Goal: Task Accomplishment & Management: Use online tool/utility

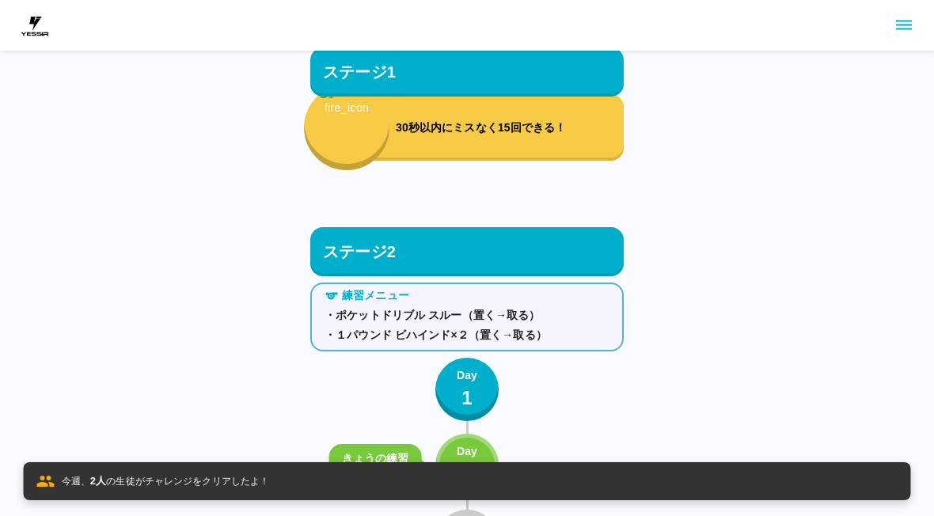
scroll to position [1170, 0]
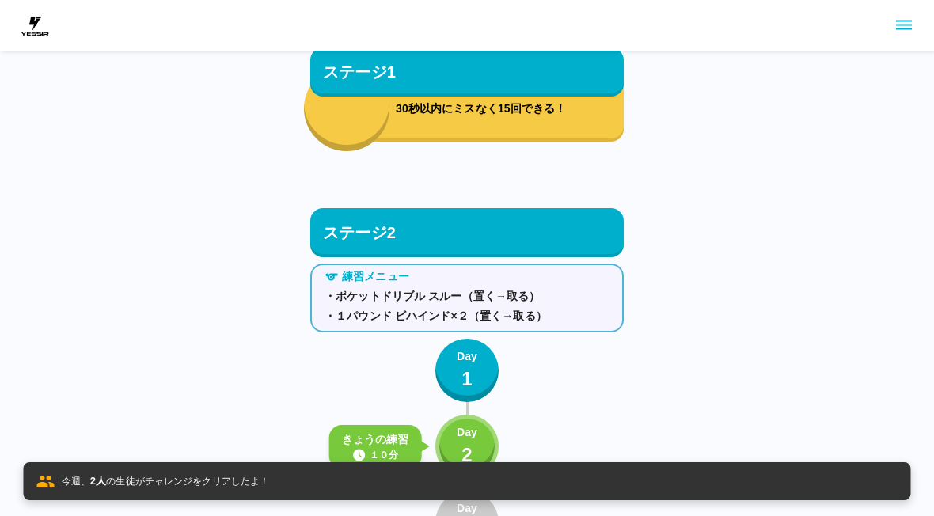
click at [479, 446] on button "Day 2" at bounding box center [466, 446] width 63 height 63
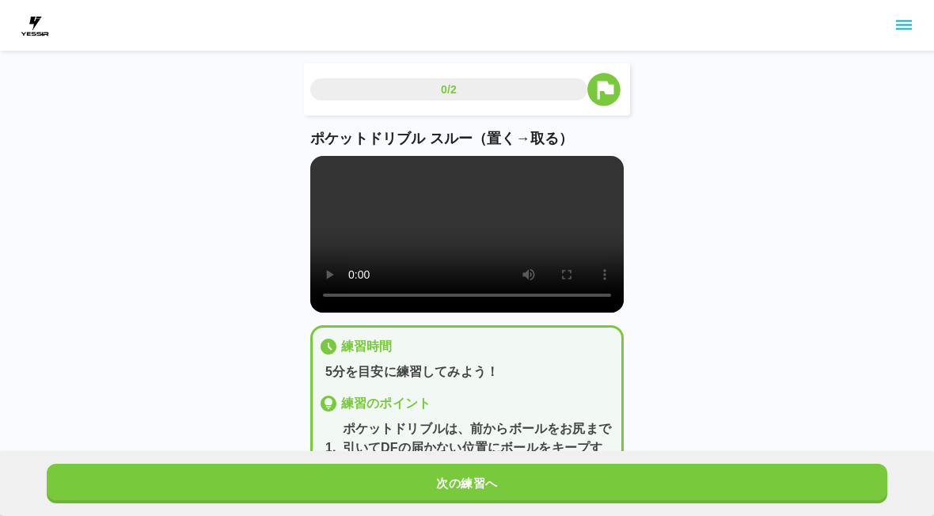
click at [488, 478] on button "次の練習へ" at bounding box center [467, 484] width 840 height 40
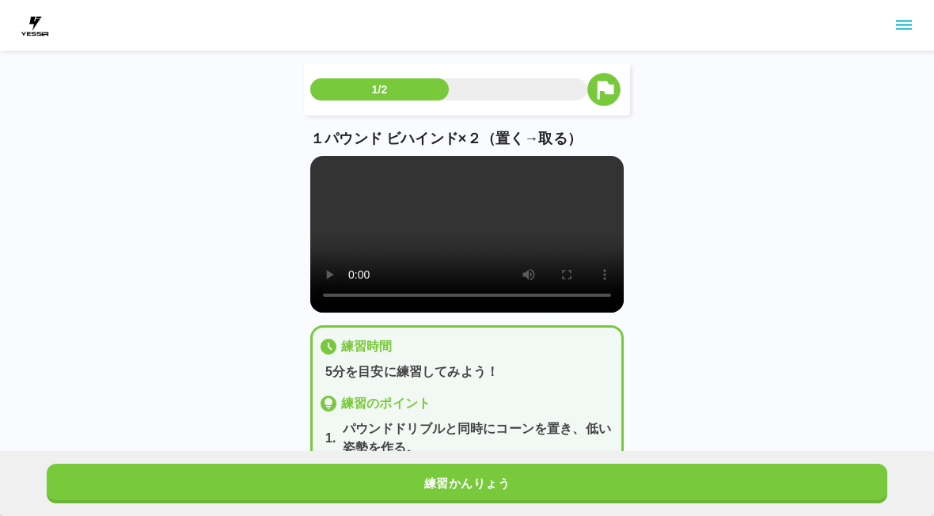
click at [487, 478] on button "練習かんりょう" at bounding box center [467, 484] width 840 height 40
click at [487, 482] on button "練習かんりょう" at bounding box center [467, 484] width 840 height 40
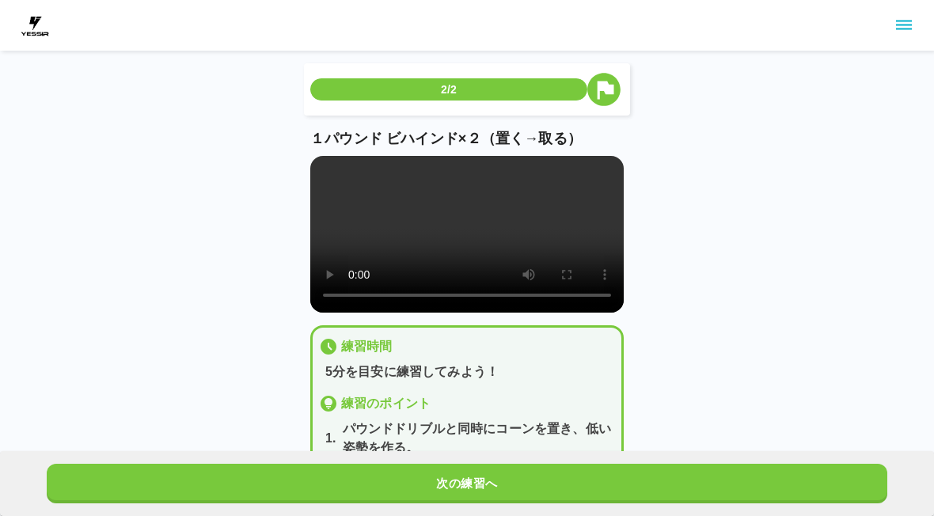
click at [487, 481] on button "次の練習へ" at bounding box center [467, 484] width 840 height 40
click at [488, 480] on button "次の練習へ" at bounding box center [467, 484] width 840 height 40
click at [487, 480] on button "次の練習へ" at bounding box center [467, 484] width 840 height 40
click at [491, 477] on button "次の練習へ" at bounding box center [467, 484] width 840 height 40
click at [491, 476] on button "次の練習へ" at bounding box center [467, 484] width 840 height 40
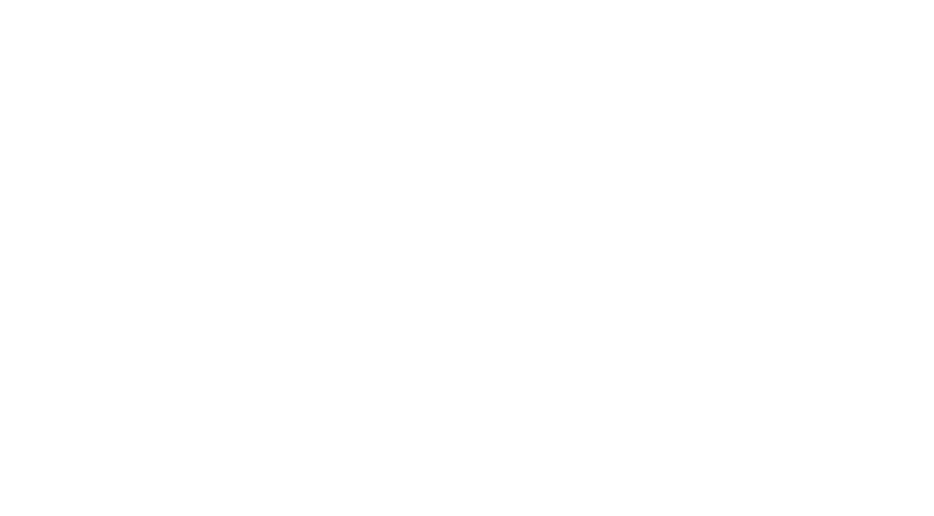
click at [497, 6] on html at bounding box center [467, 3] width 934 height 6
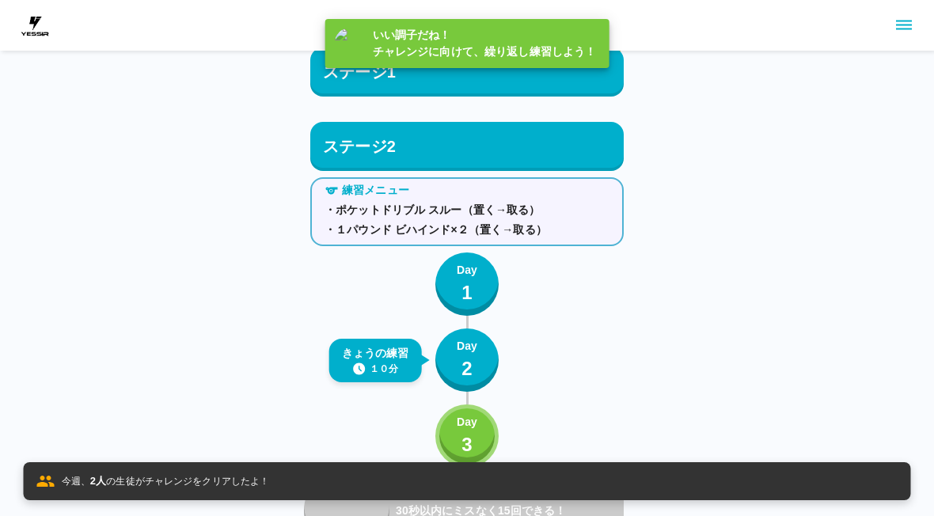
scroll to position [1359, 0]
